Goal: Find specific page/section: Find specific page/section

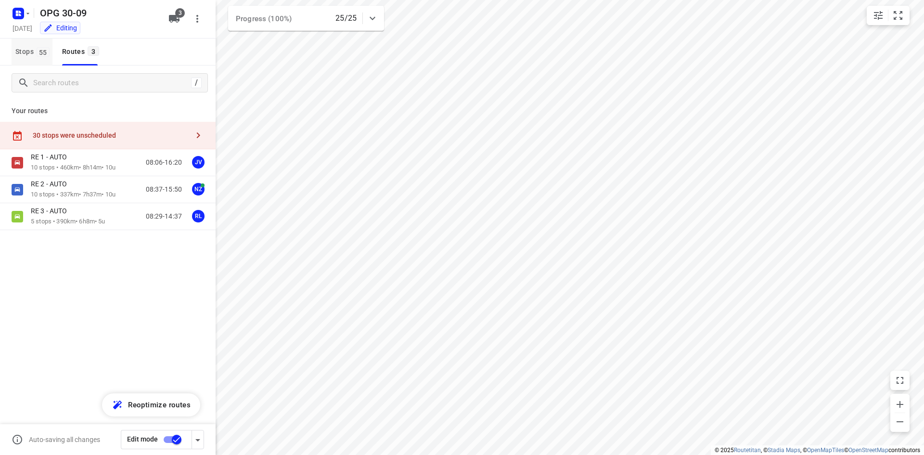
click at [34, 55] on span "Stops 55" at bounding box center [33, 52] width 37 height 12
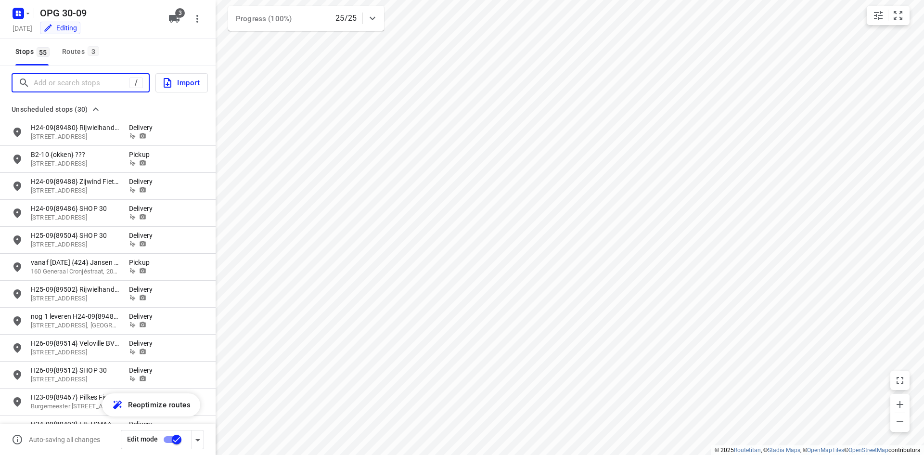
click at [56, 82] on input "Add or search stops" at bounding box center [82, 83] width 96 height 15
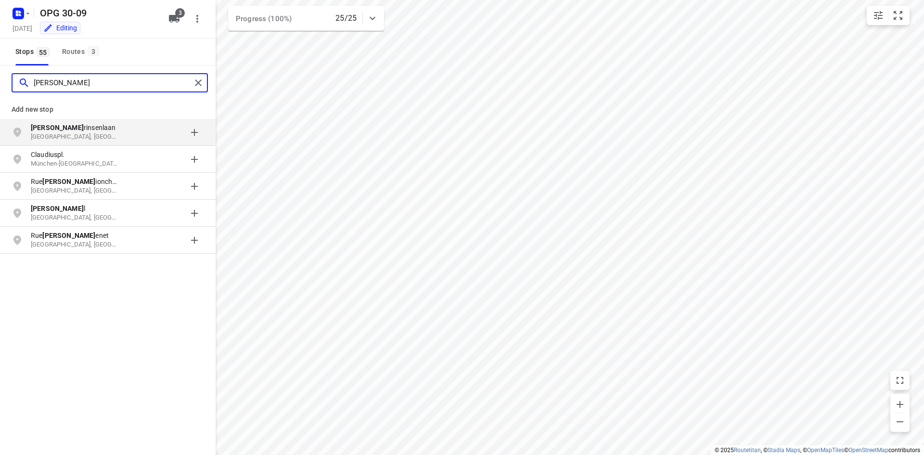
type input "[PERSON_NAME]"
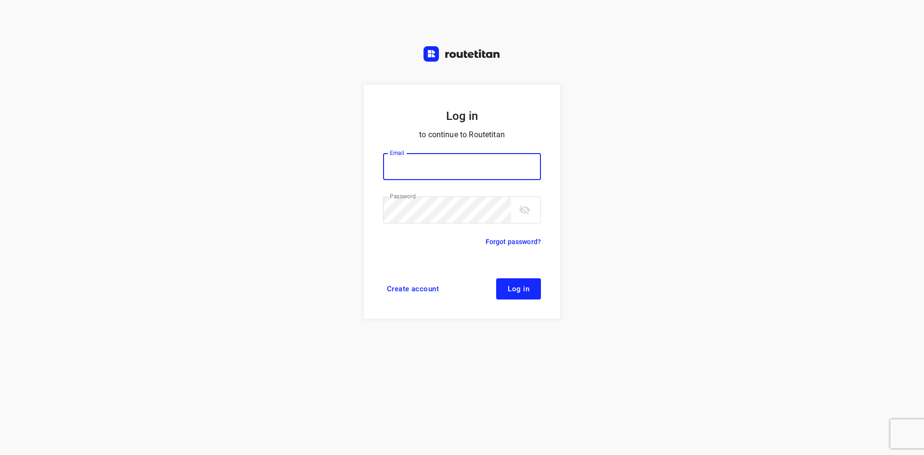
type input "max@onlineplasticsgroup.com"
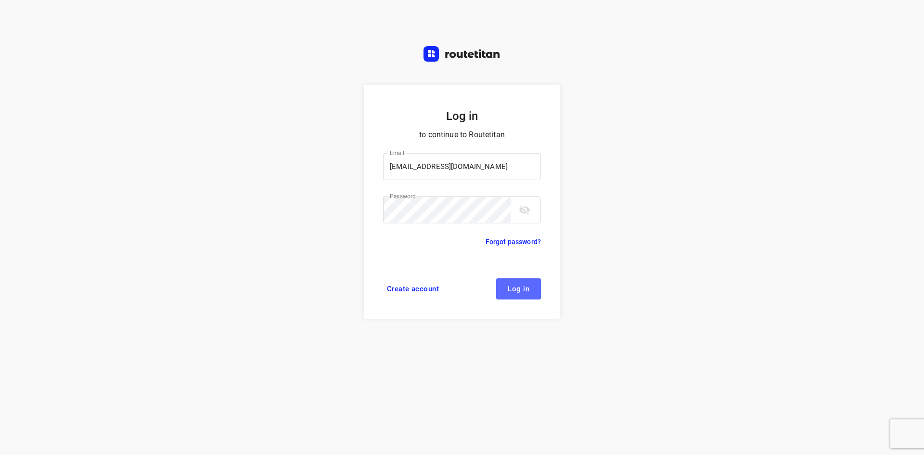
click at [529, 284] on button "Log in" at bounding box center [518, 288] width 45 height 21
